Goal: Obtain resource: Download file/media

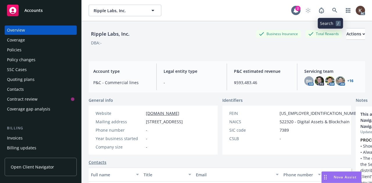
scroll to position [91, 0]
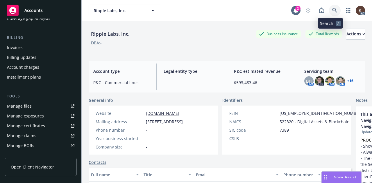
click at [331, 14] on link at bounding box center [335, 11] width 12 height 12
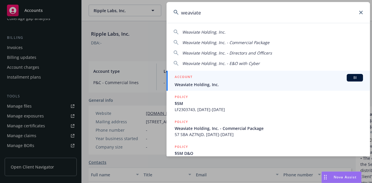
type input "weaviate"
click at [199, 80] on div "ACCOUNT BI" at bounding box center [268, 78] width 188 height 8
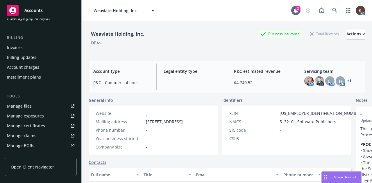
scroll to position [13, 0]
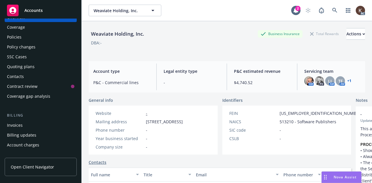
click at [20, 36] on div "Policies" at bounding box center [14, 37] width 15 height 9
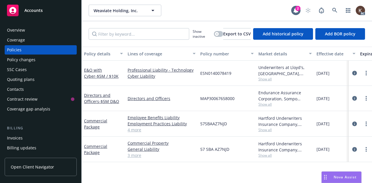
scroll to position [0, 270]
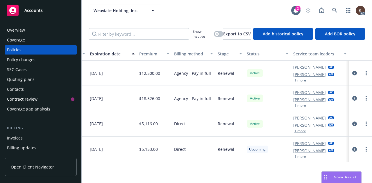
click at [300, 106] on button "1 more" at bounding box center [300, 105] width 12 height 3
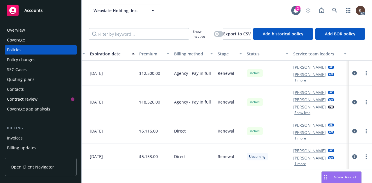
click at [300, 80] on button "1 more" at bounding box center [300, 80] width 12 height 3
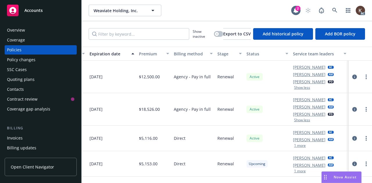
scroll to position [0, 4]
click at [294, 120] on button "Show less" at bounding box center [302, 119] width 16 height 3
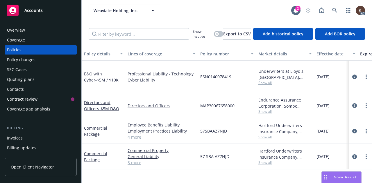
scroll to position [0, 0]
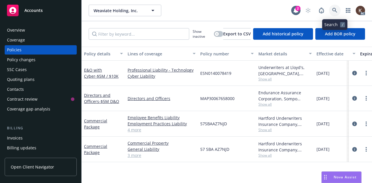
click at [333, 12] on icon at bounding box center [334, 10] width 5 height 5
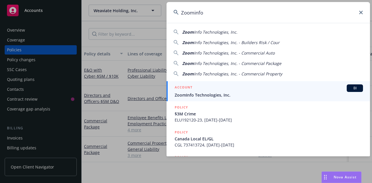
type input "Zoominfo"
click at [194, 86] on div "ACCOUNT BI" at bounding box center [268, 88] width 188 height 8
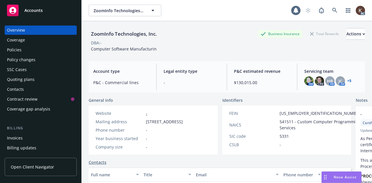
click at [26, 51] on div "Policies" at bounding box center [40, 49] width 67 height 9
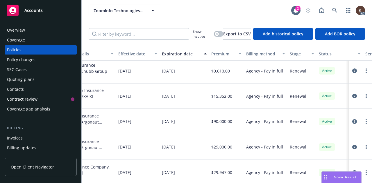
scroll to position [173, 199]
click at [339, 10] on link at bounding box center [335, 11] width 12 height 12
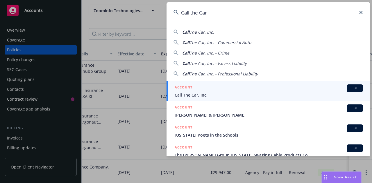
type input "Call the Car"
click at [225, 91] on div "ACCOUNT BI" at bounding box center [268, 88] width 188 height 8
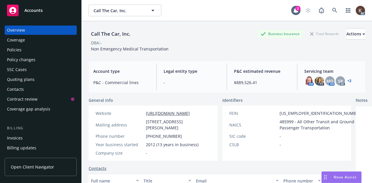
click at [39, 54] on div "Policies" at bounding box center [40, 49] width 67 height 9
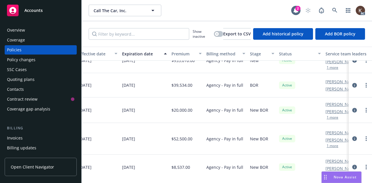
scroll to position [108, 275]
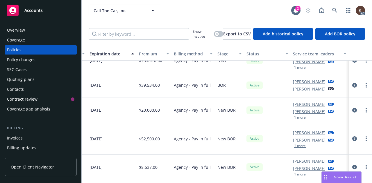
click at [296, 147] on button "1 more" at bounding box center [300, 145] width 12 height 3
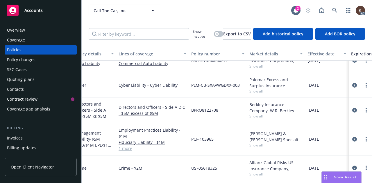
scroll to position [108, 0]
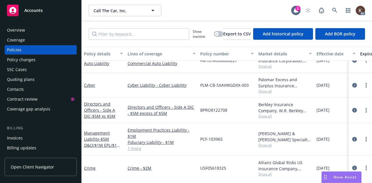
click at [95, 129] on div "Management Liability - $5M D&O/$1M EPL/$1M FID" at bounding box center [104, 139] width 44 height 33
click at [98, 144] on span "- $5M D&O/$1M EPL/$1M FID" at bounding box center [102, 145] width 37 height 18
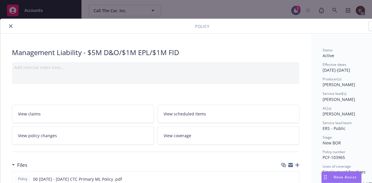
scroll to position [77, 0]
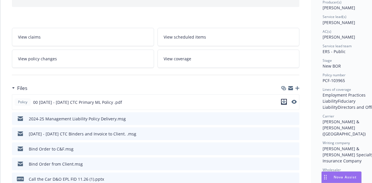
click at [284, 101] on icon "download file" at bounding box center [284, 101] width 4 height 3
